Goal: Task Accomplishment & Management: Manage account settings

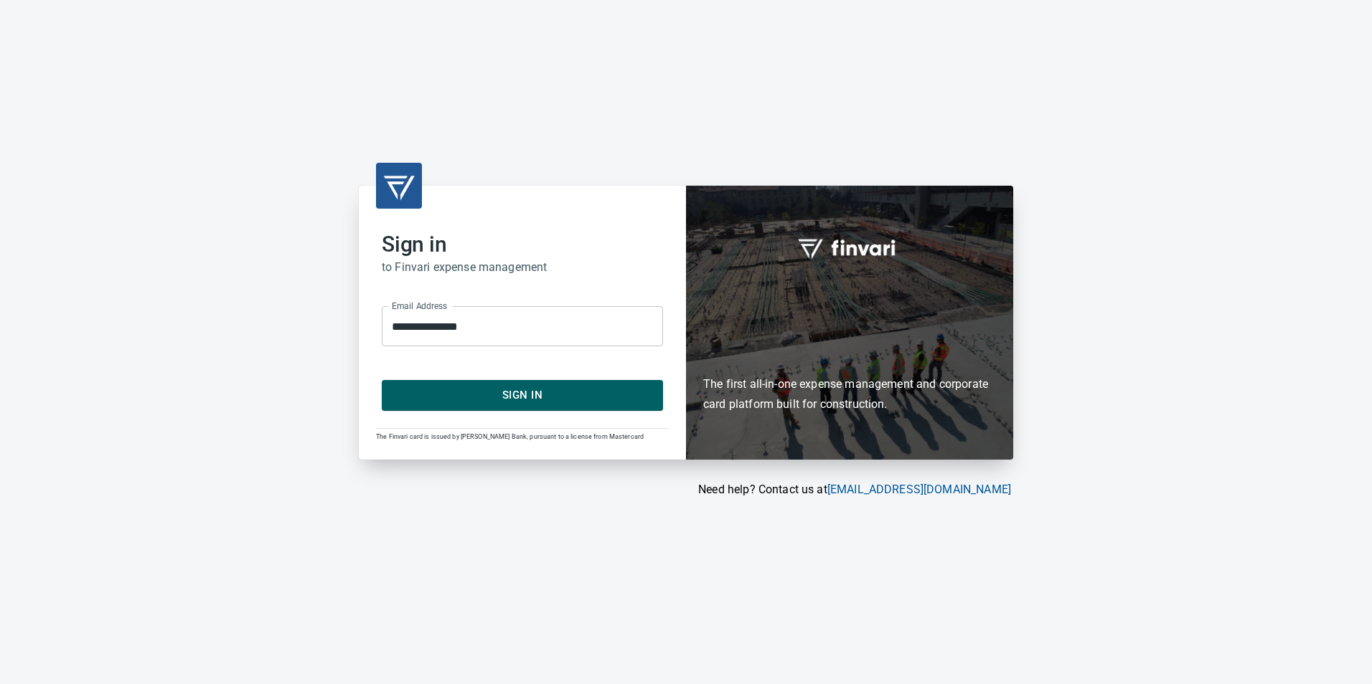
click at [523, 380] on form "**********" at bounding box center [522, 352] width 281 height 115
click at [524, 385] on button "Sign In" at bounding box center [522, 395] width 281 height 30
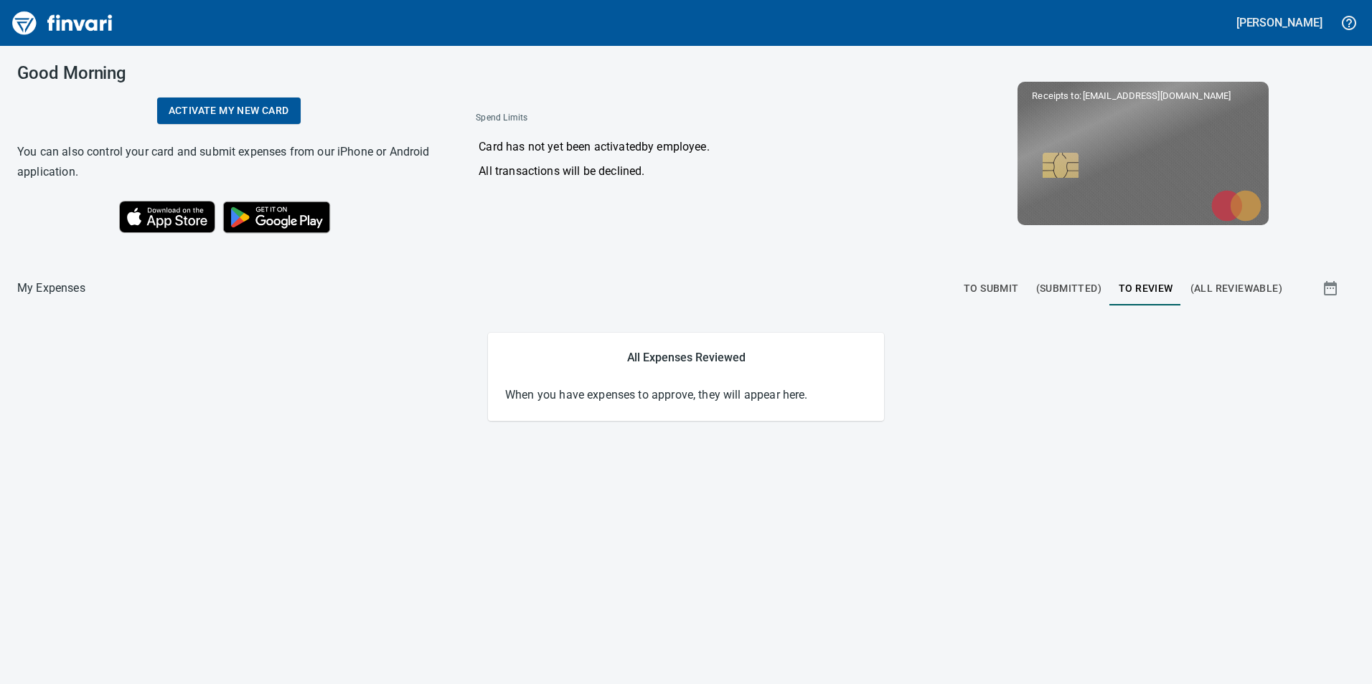
click at [1142, 303] on button "To Review" at bounding box center [1146, 288] width 72 height 34
drag, startPoint x: 654, startPoint y: 175, endPoint x: 472, endPoint y: 146, distance: 184.5
click at [472, 146] on div "Card has not yet been activated by employee . All transactions will be declined." at bounding box center [685, 162] width 443 height 70
click at [478, 148] on p "Card has not yet been activated by employee ." at bounding box center [686, 146] width 417 height 17
click at [986, 280] on span "To Submit" at bounding box center [990, 289] width 55 height 18
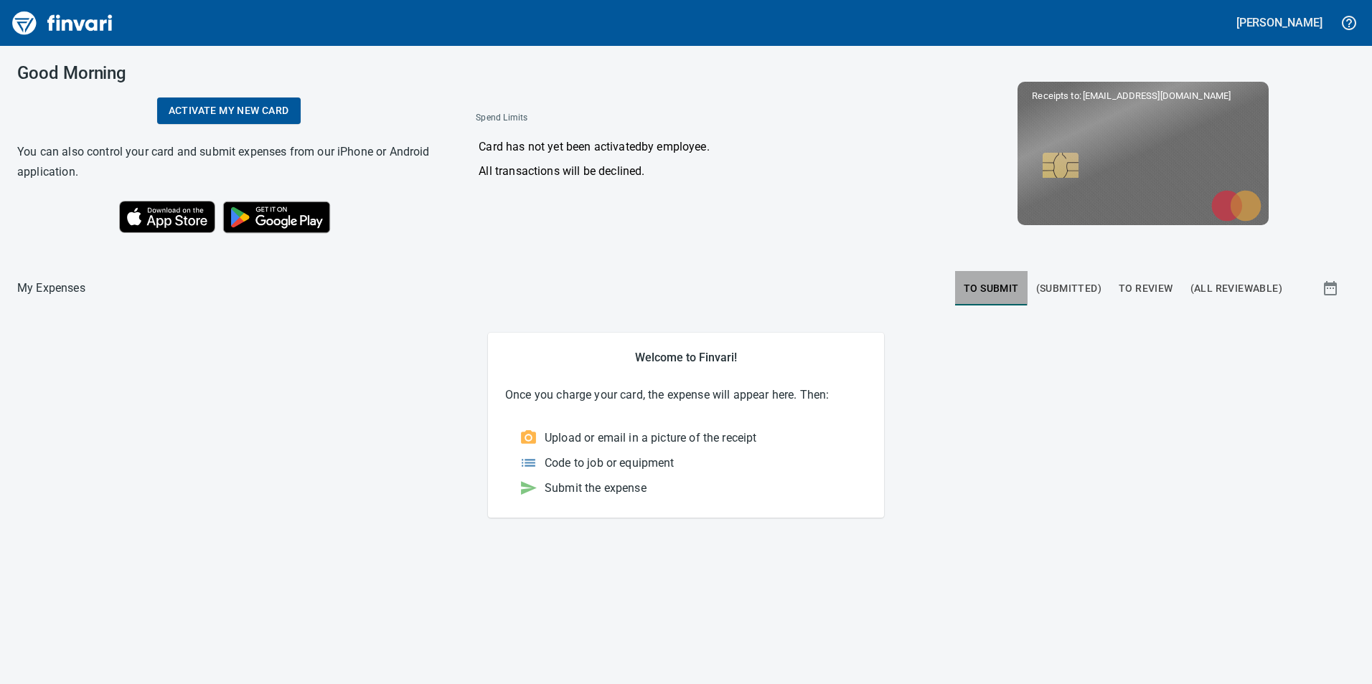
drag, startPoint x: 1024, startPoint y: 286, endPoint x: 1067, endPoint y: 291, distance: 42.5
click at [1032, 288] on div "To Submit (Submitted) To Review (All Reviewable)" at bounding box center [1123, 288] width 336 height 34
click at [1067, 291] on span "(Submitted)" at bounding box center [1068, 289] width 65 height 18
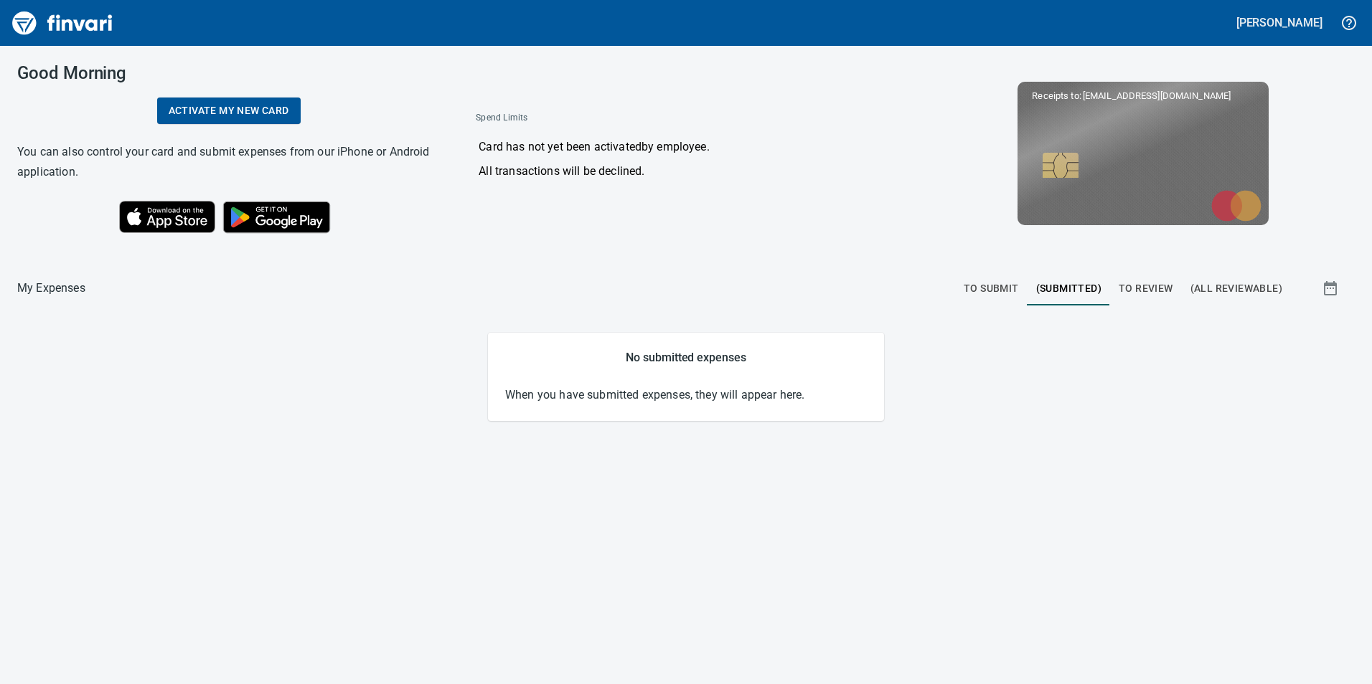
click at [1156, 291] on span "To Review" at bounding box center [1145, 289] width 55 height 18
click at [1260, 286] on span "(All Reviewable)" at bounding box center [1236, 289] width 92 height 18
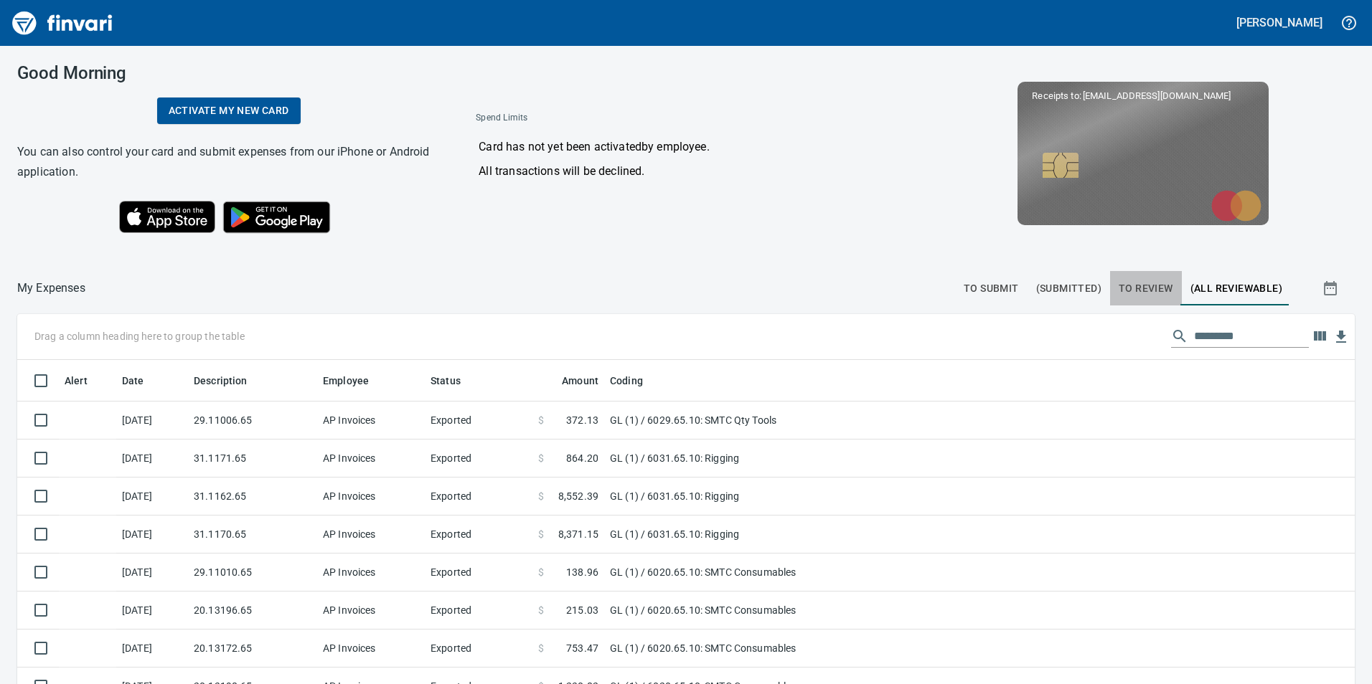
click at [1130, 284] on span "To Review" at bounding box center [1145, 289] width 55 height 18
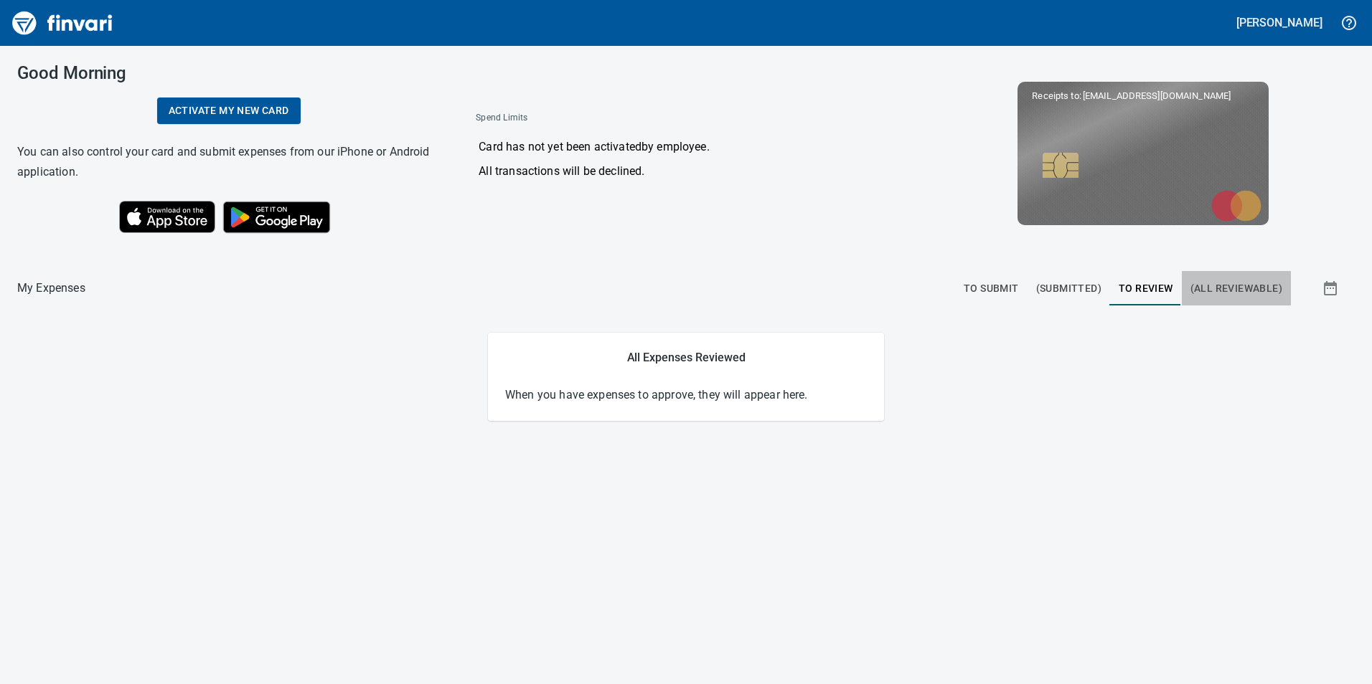
click at [1278, 298] on button "(All Reviewable)" at bounding box center [1235, 288] width 109 height 34
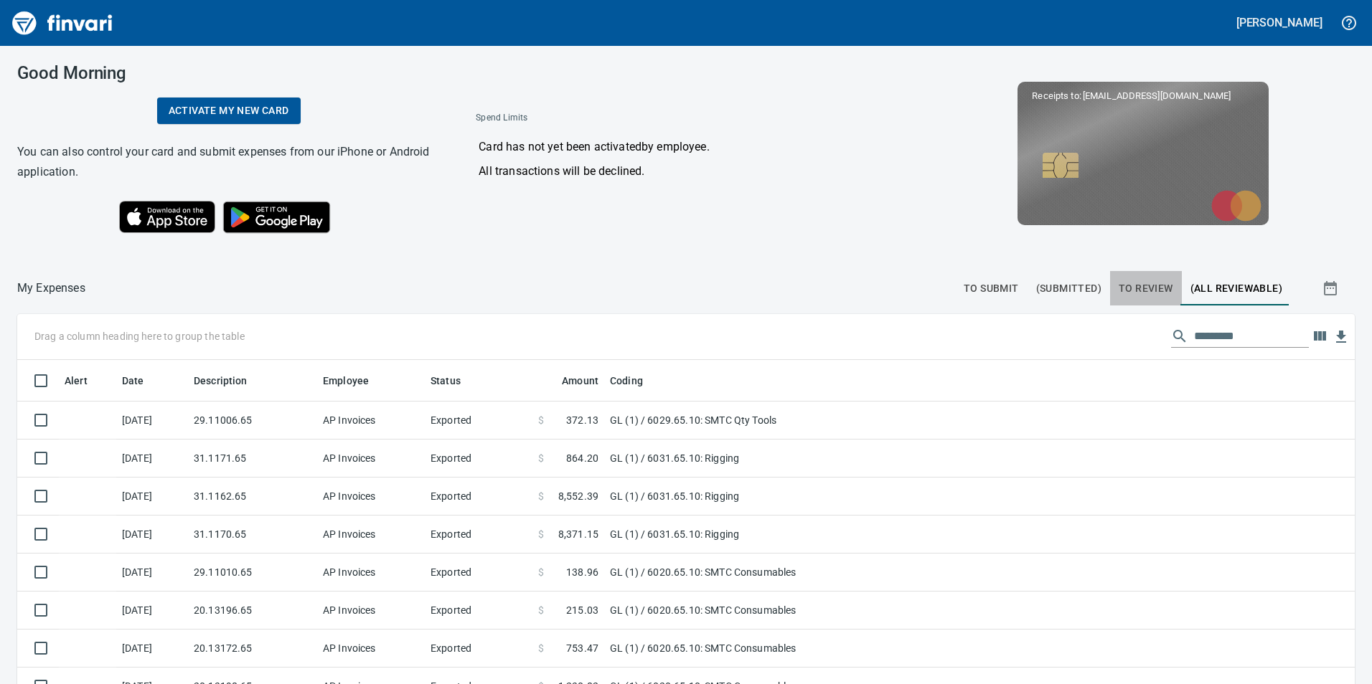
click at [1140, 278] on button "To Review" at bounding box center [1146, 288] width 72 height 34
